Goal: Transaction & Acquisition: Purchase product/service

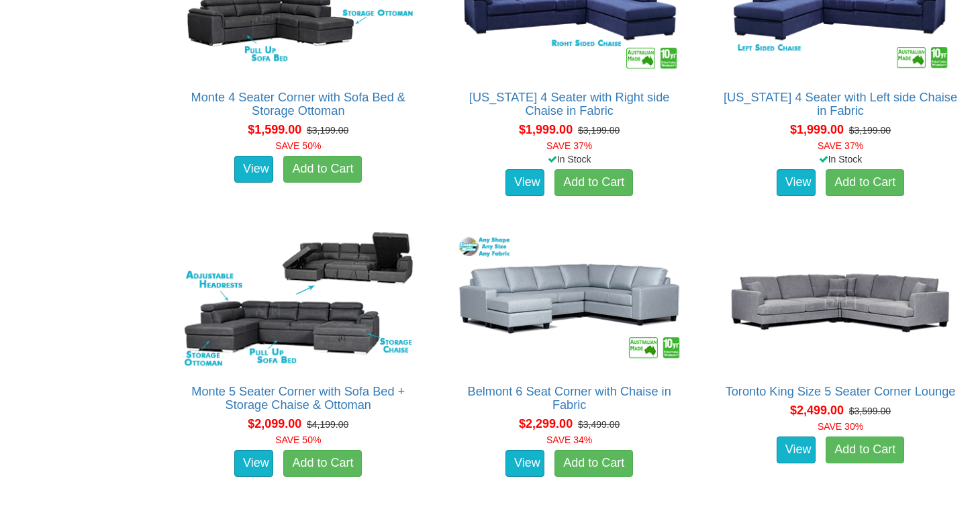
scroll to position [917, 0]
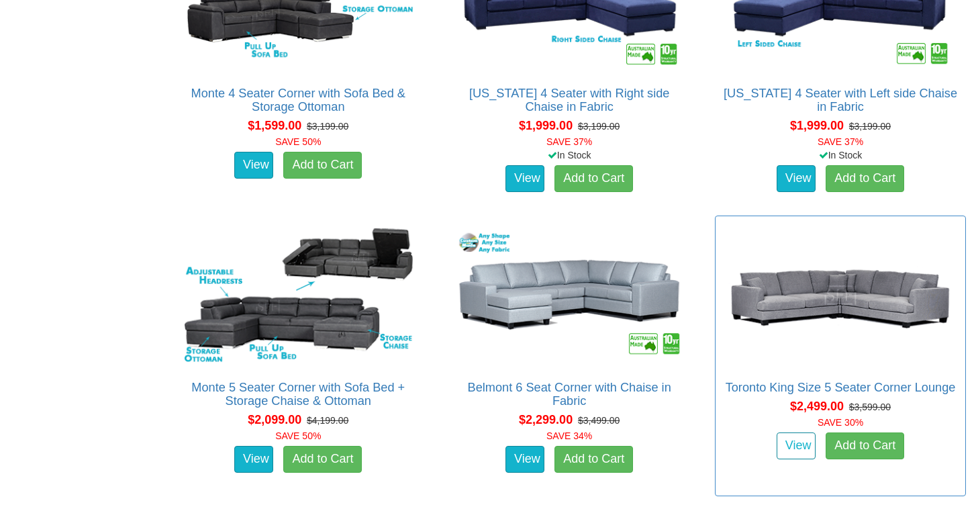
click at [786, 453] on link "View" at bounding box center [795, 445] width 39 height 27
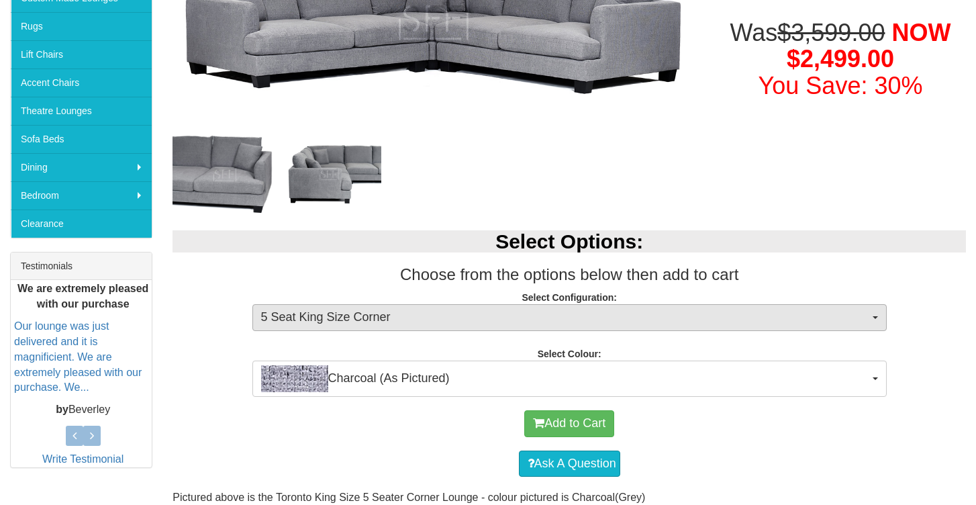
scroll to position [335, 0]
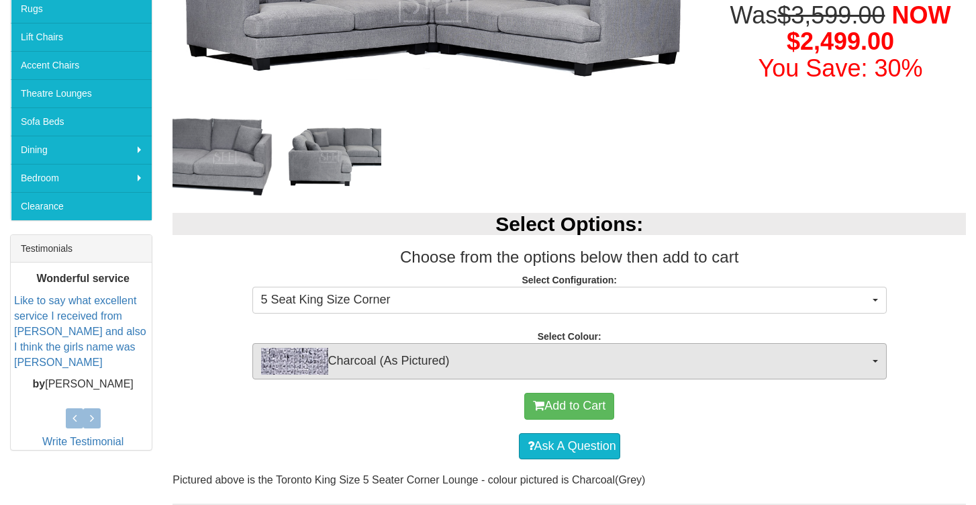
click at [877, 360] on span "button" at bounding box center [874, 361] width 5 height 3
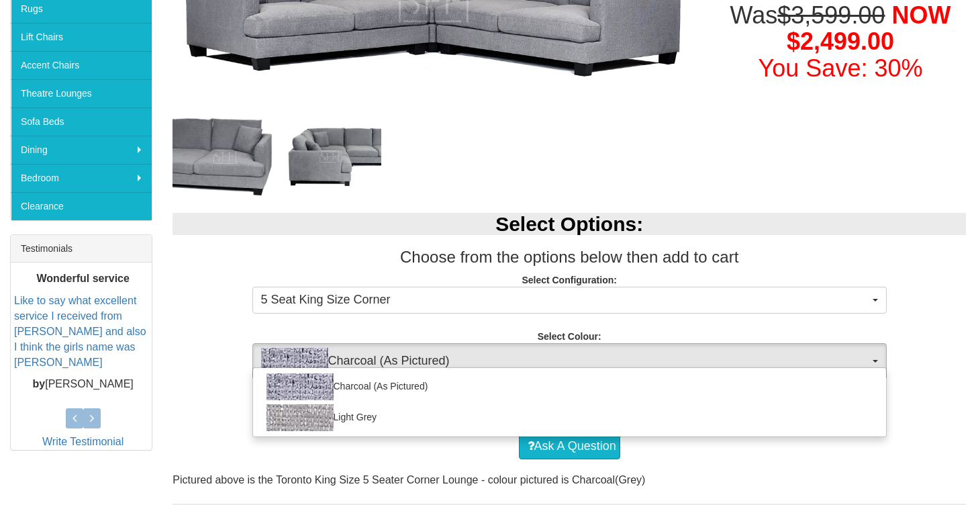
click at [877, 360] on span "button" at bounding box center [874, 361] width 5 height 3
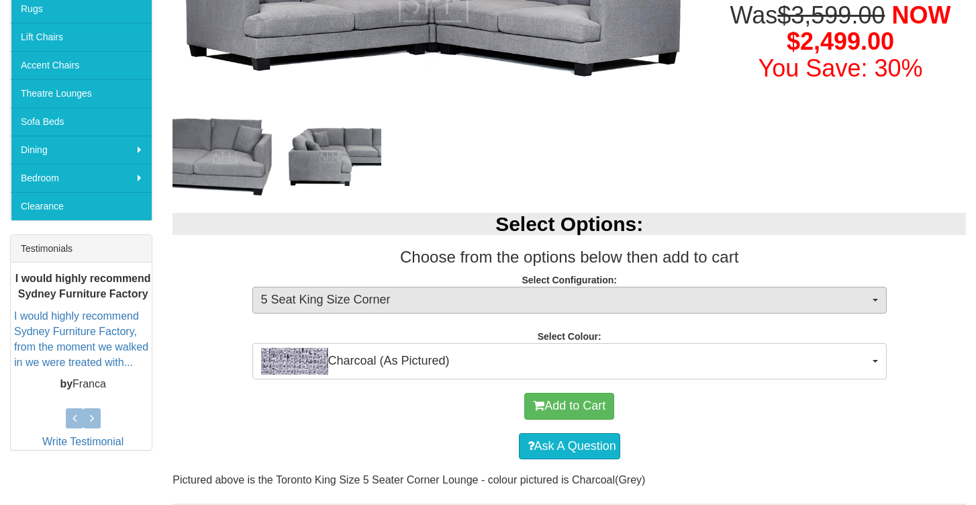
click at [875, 299] on button "5 Seat King Size Corner" at bounding box center [569, 300] width 634 height 27
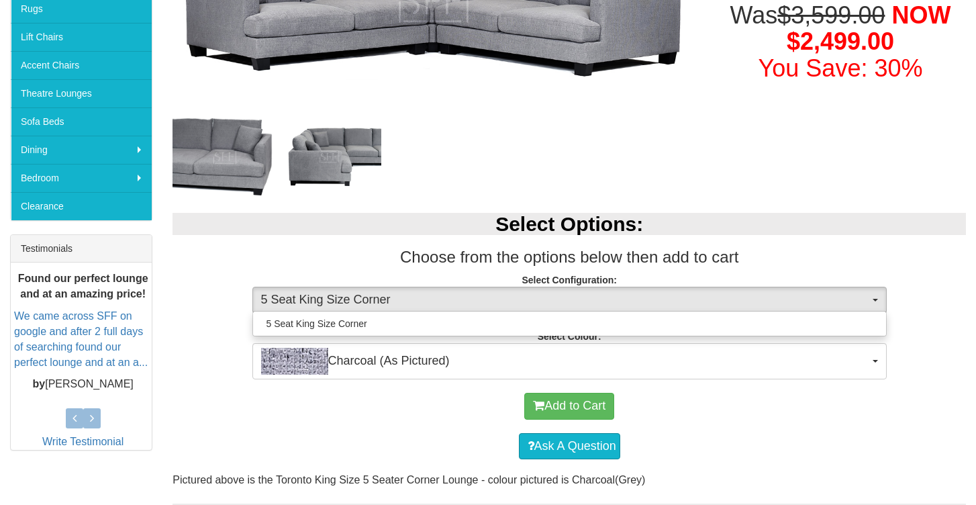
click at [872, 295] on button "5 Seat King Size Corner" at bounding box center [569, 300] width 634 height 27
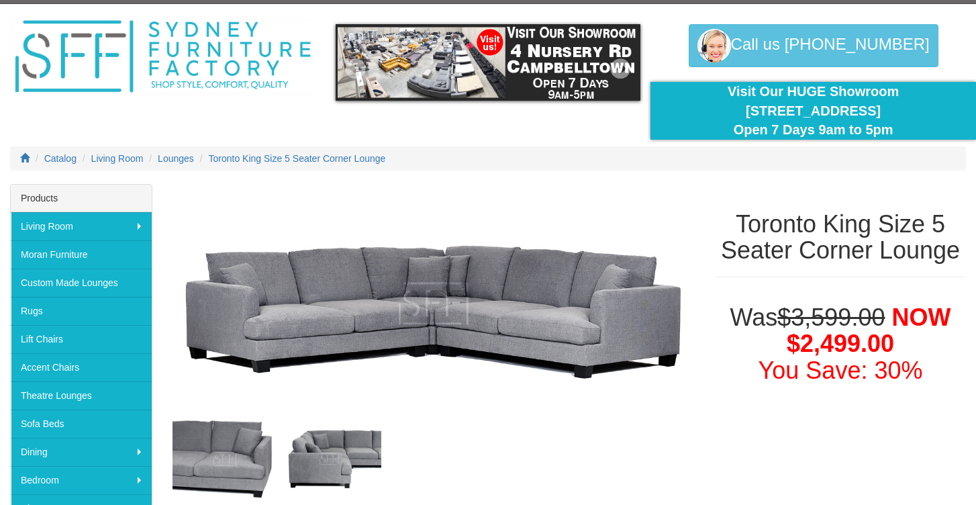
scroll to position [36, 0]
